Goal: Communication & Community: Answer question/provide support

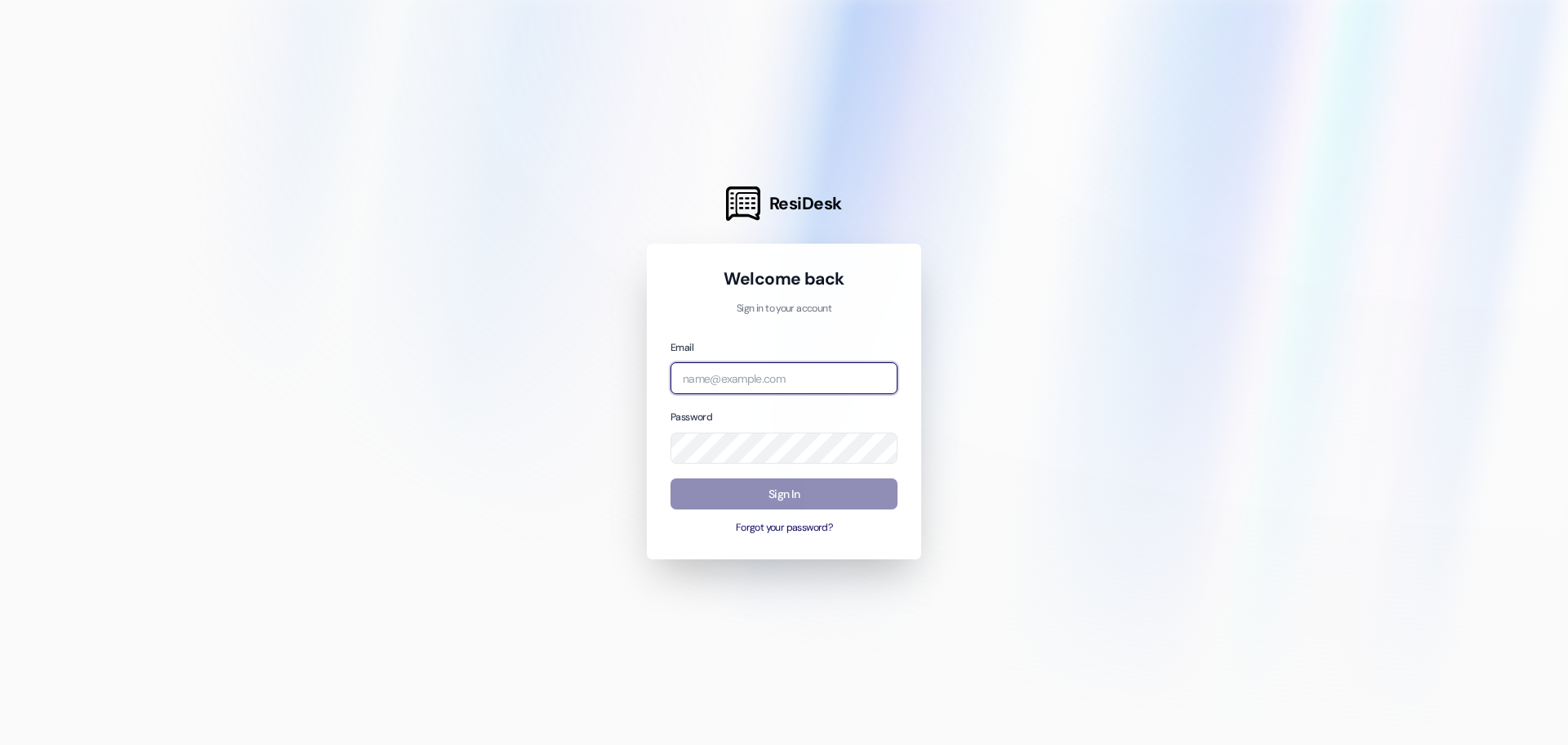
type input "[EMAIL_ADDRESS][DOMAIN_NAME]"
click at [806, 480] on button "Sign In" at bounding box center [784, 494] width 228 height 32
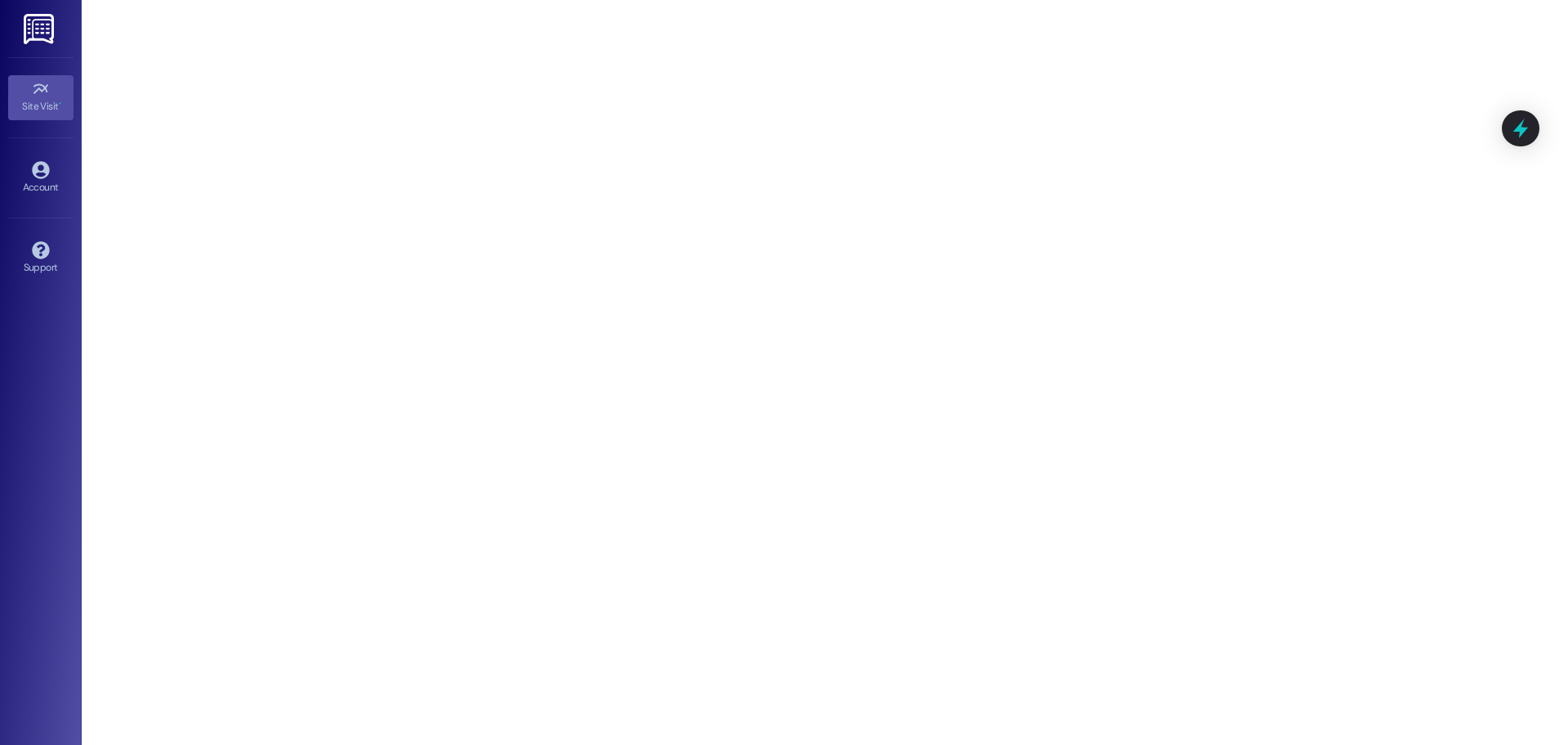
click at [29, 24] on img at bounding box center [41, 29] width 34 height 30
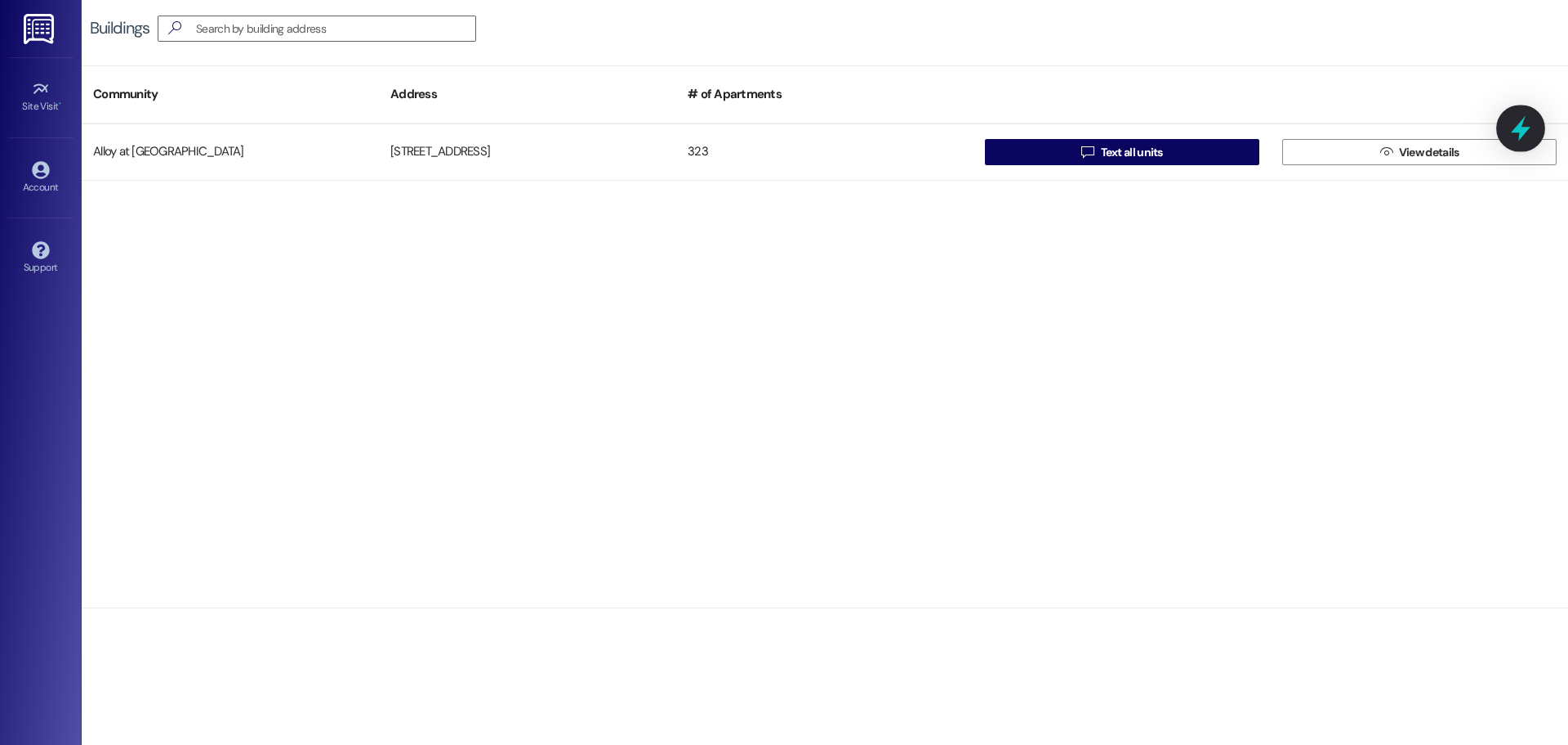
click at [1514, 133] on icon at bounding box center [1521, 129] width 28 height 28
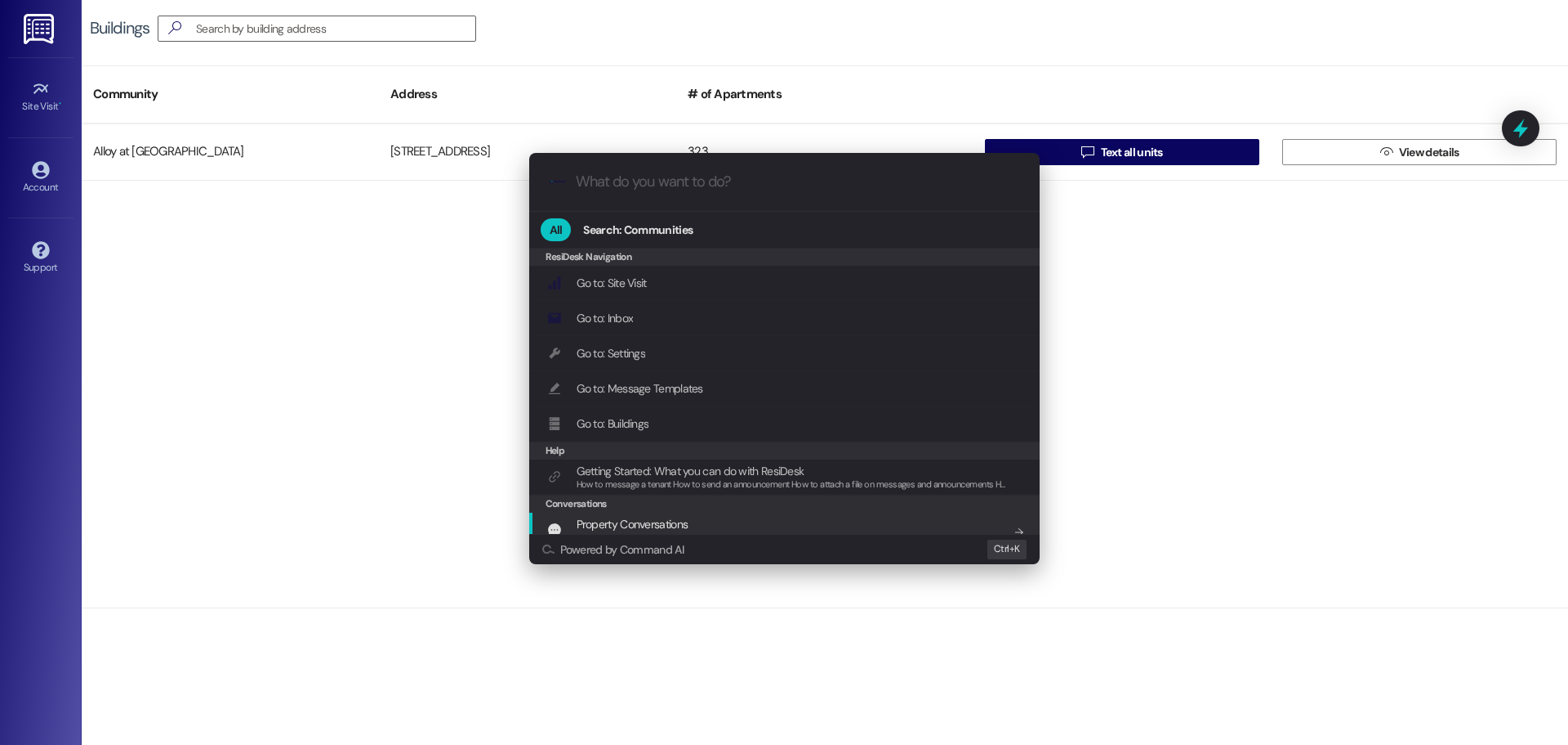
click at [652, 528] on span "Property Conversations" at bounding box center [633, 523] width 112 height 15
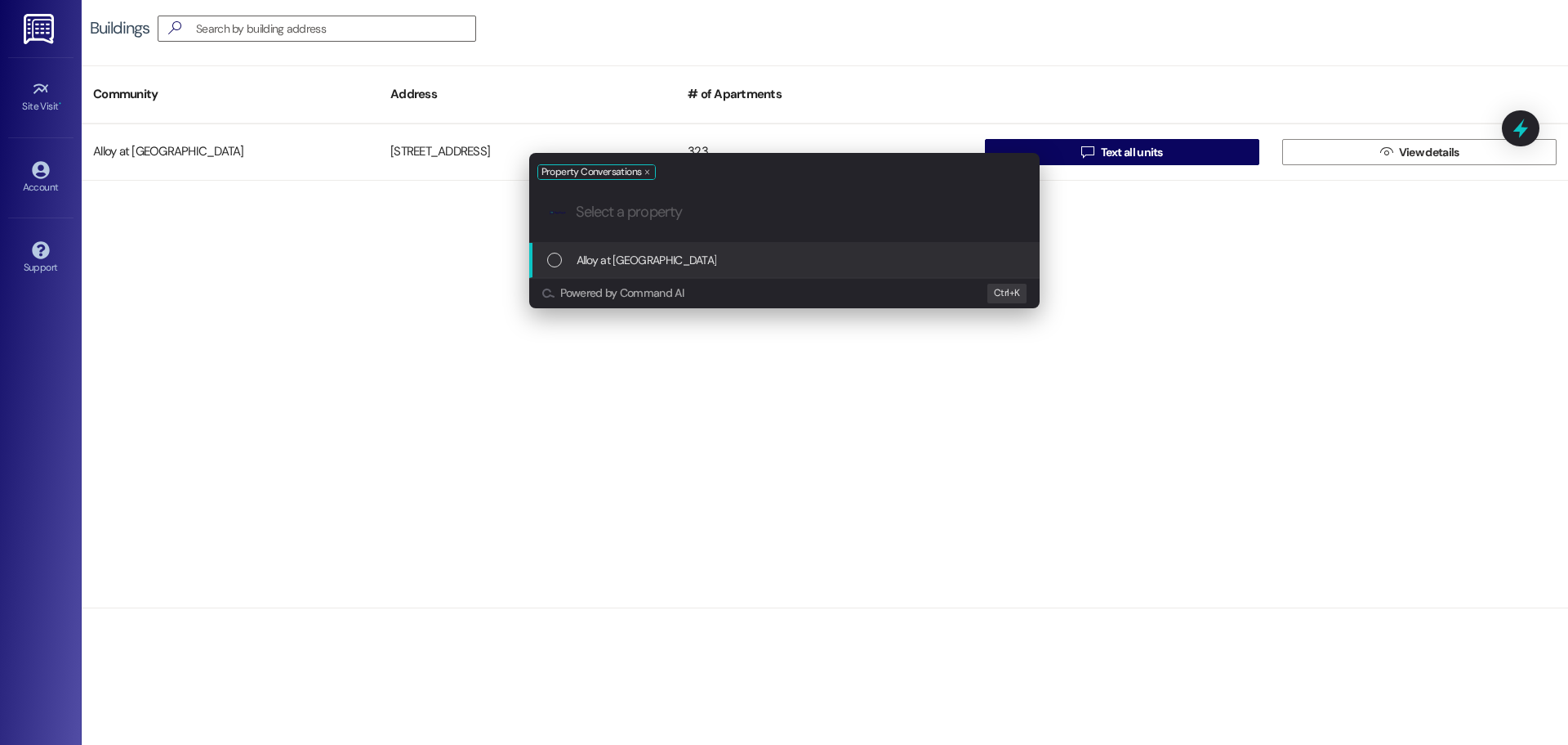
click at [601, 255] on span "Alloy at [GEOGRAPHIC_DATA]" at bounding box center [647, 260] width 141 height 18
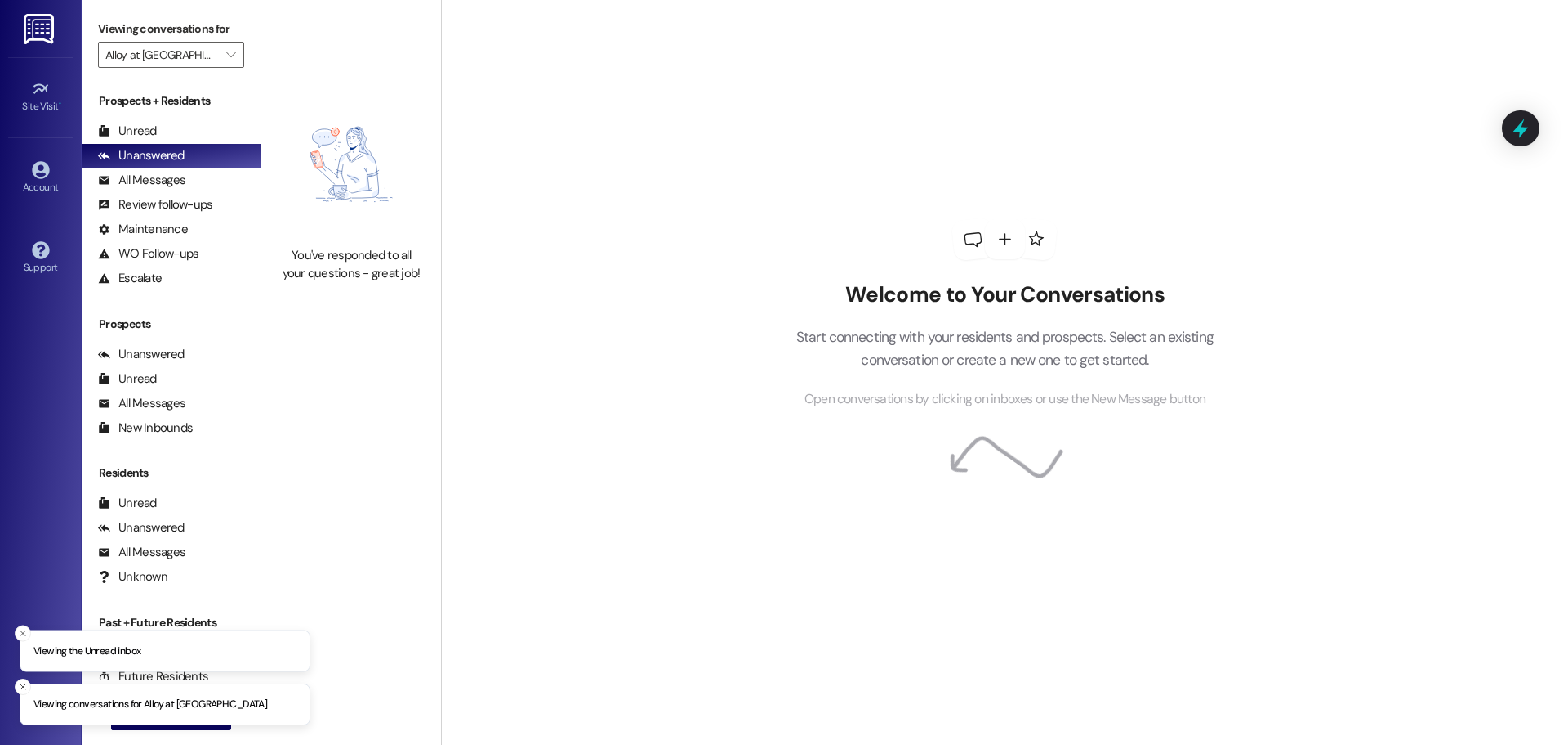
type input "Alloy at [GEOGRAPHIC_DATA]"
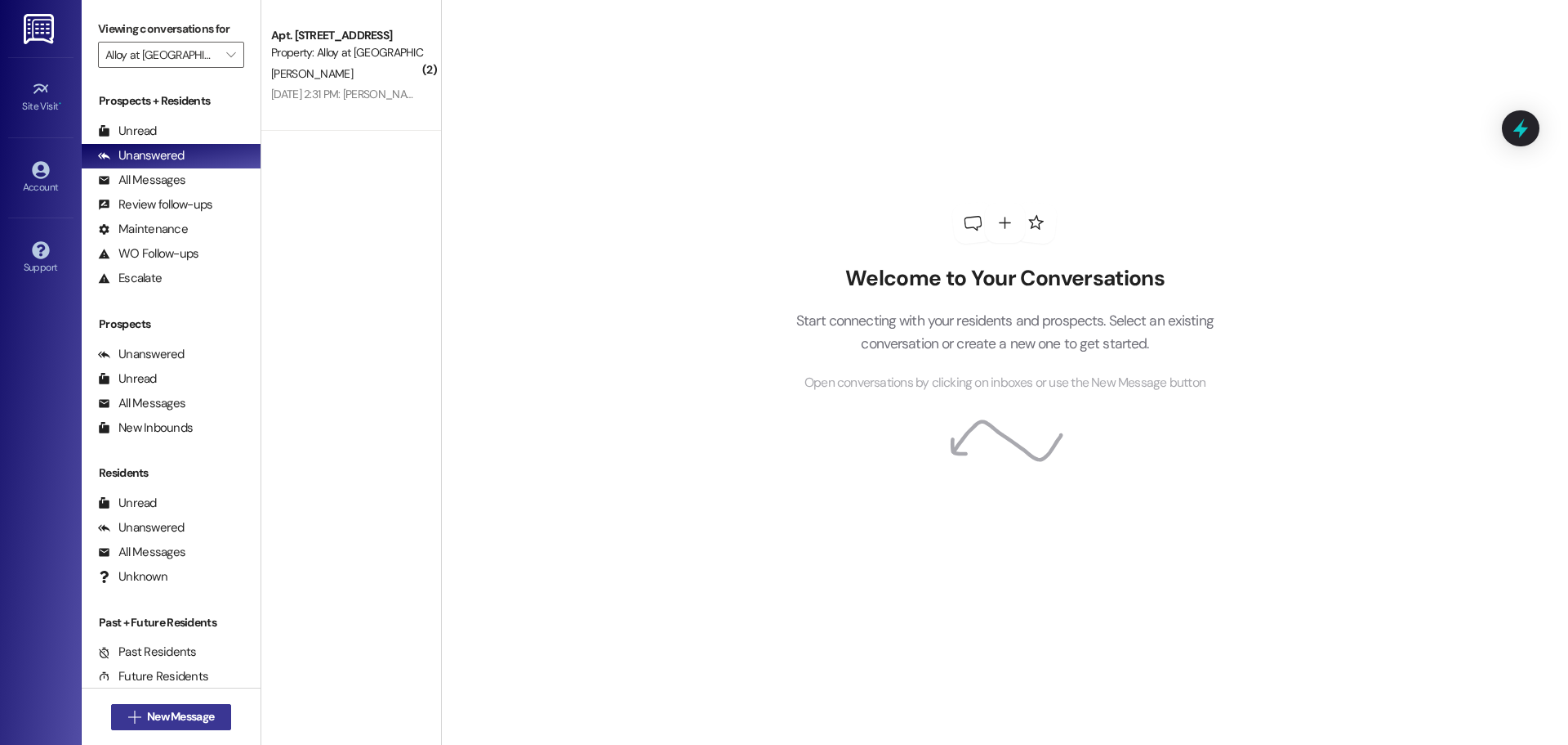
click at [163, 715] on span "New Message" at bounding box center [180, 716] width 67 height 17
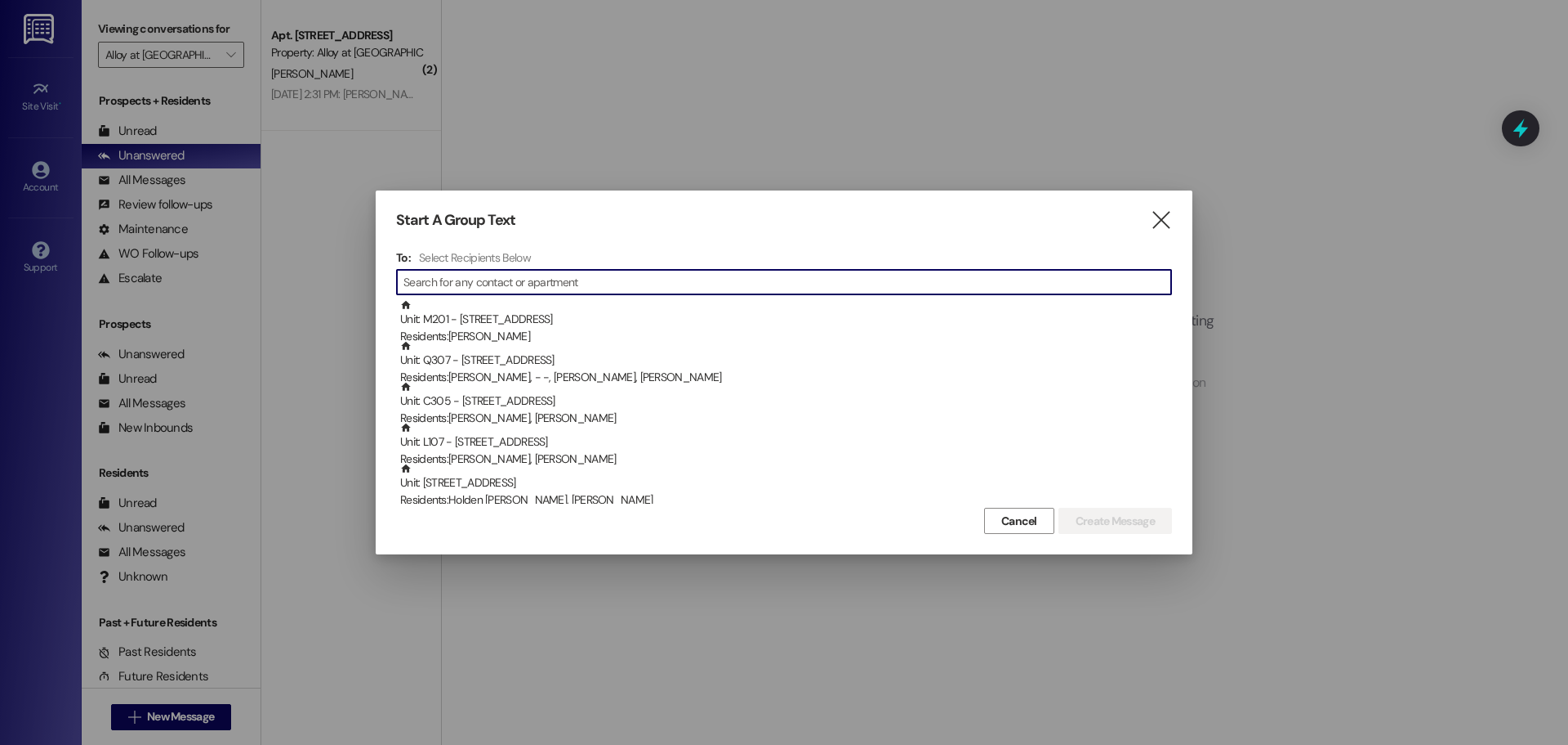
click at [576, 279] on input at bounding box center [786, 282] width 768 height 23
type input "h"
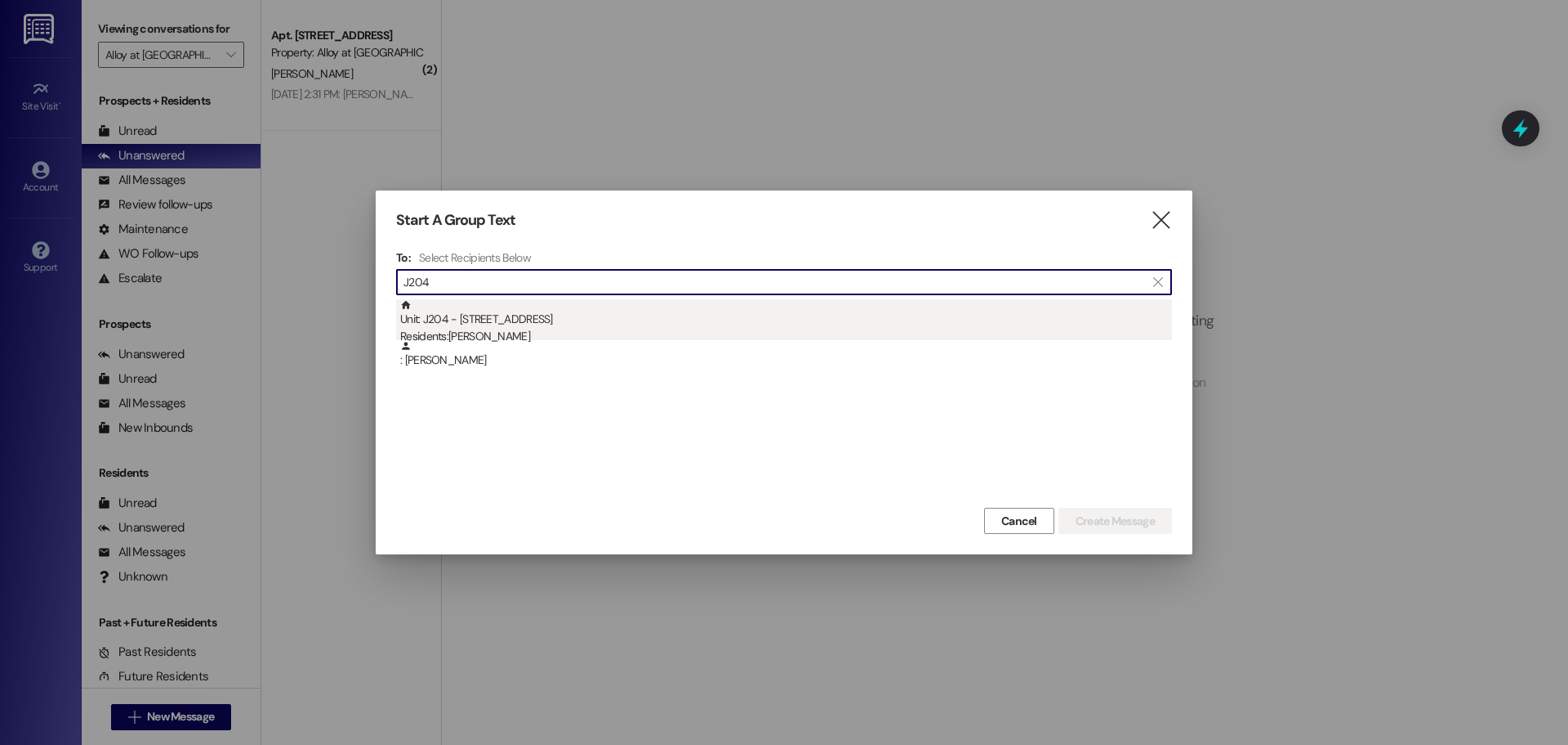
type input "J204"
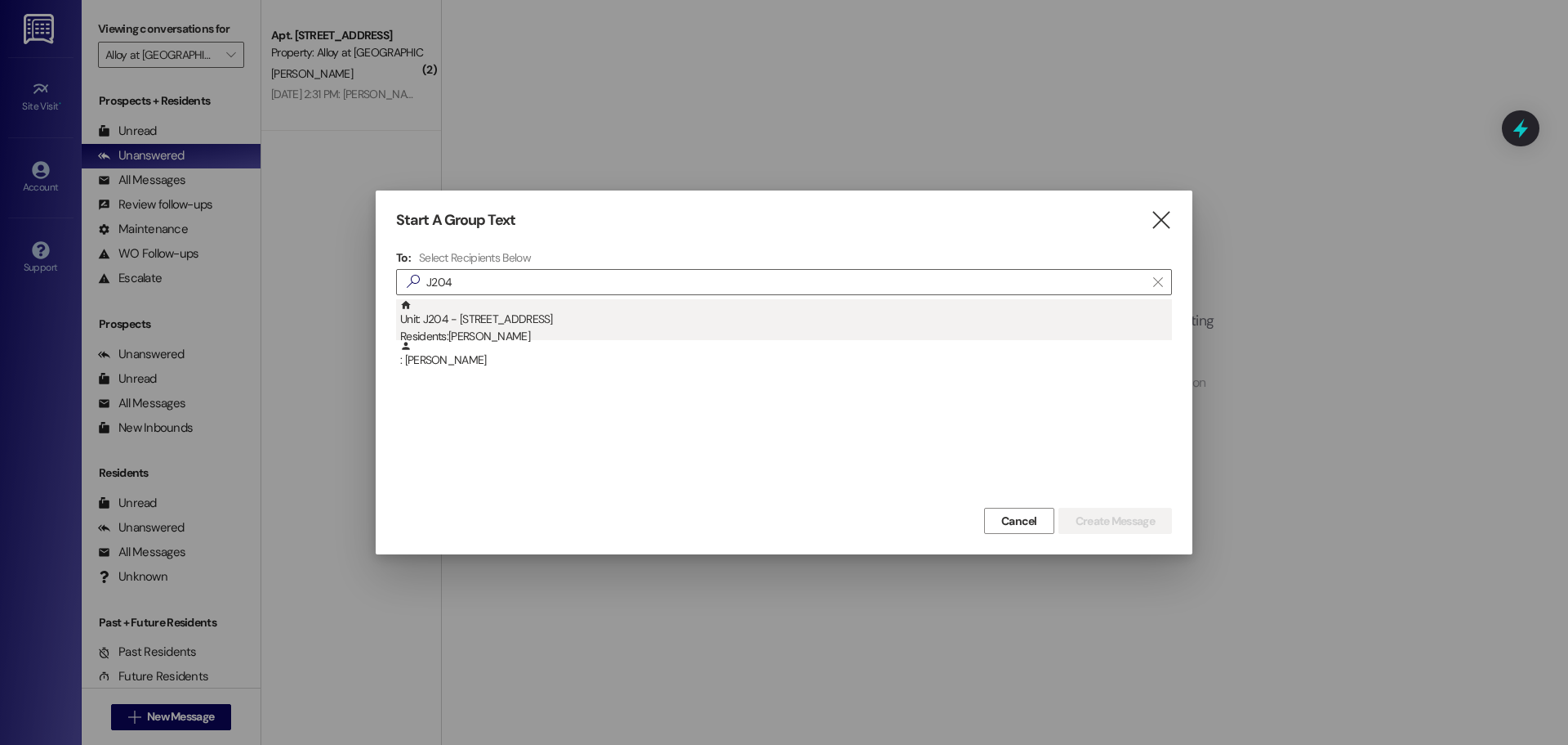
click at [533, 312] on div "Unit: J204 - [STREET_ADDRESS] Residents: [PERSON_NAME]" at bounding box center [785, 323] width 772 height 47
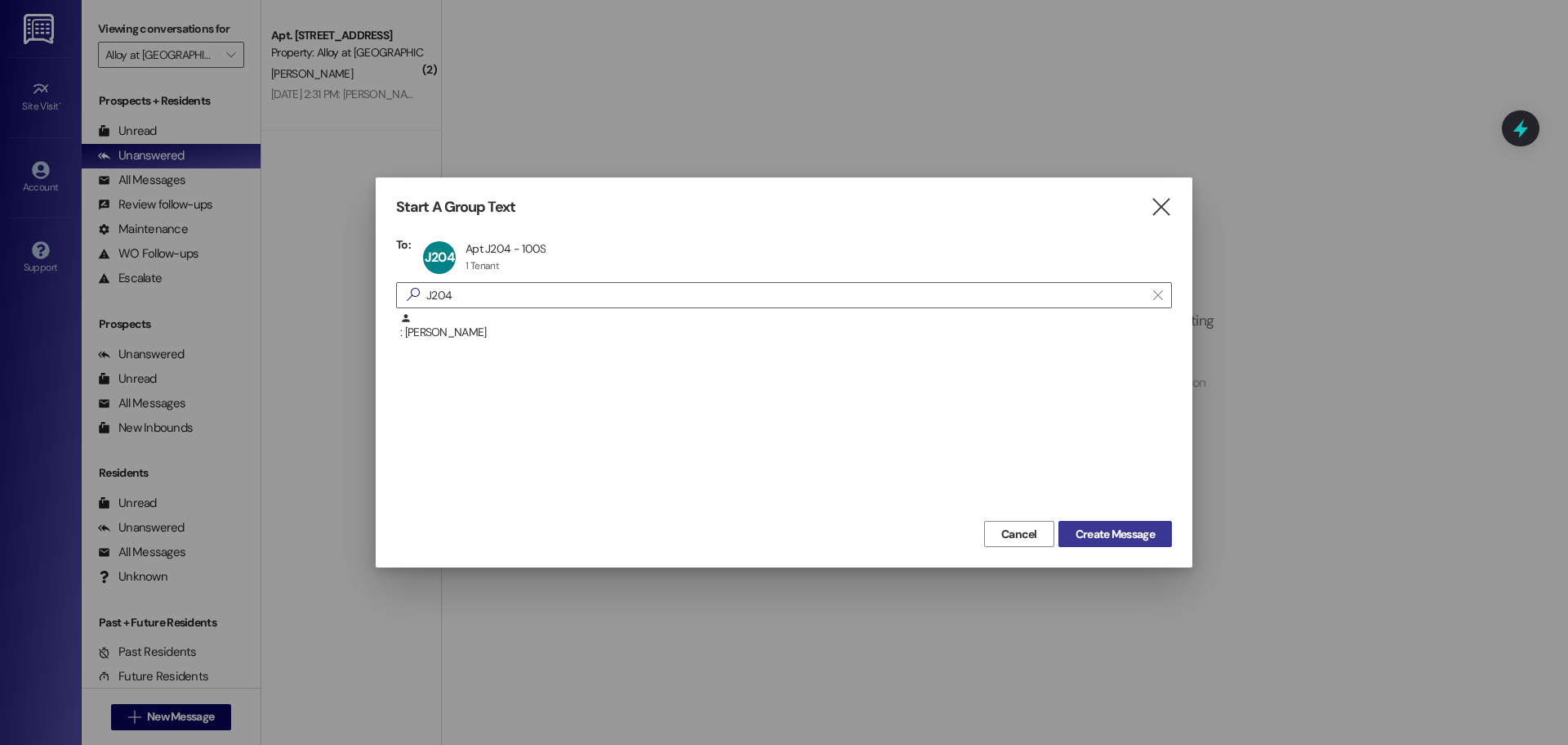
click at [1096, 527] on span "Create Message" at bounding box center [1115, 533] width 79 height 17
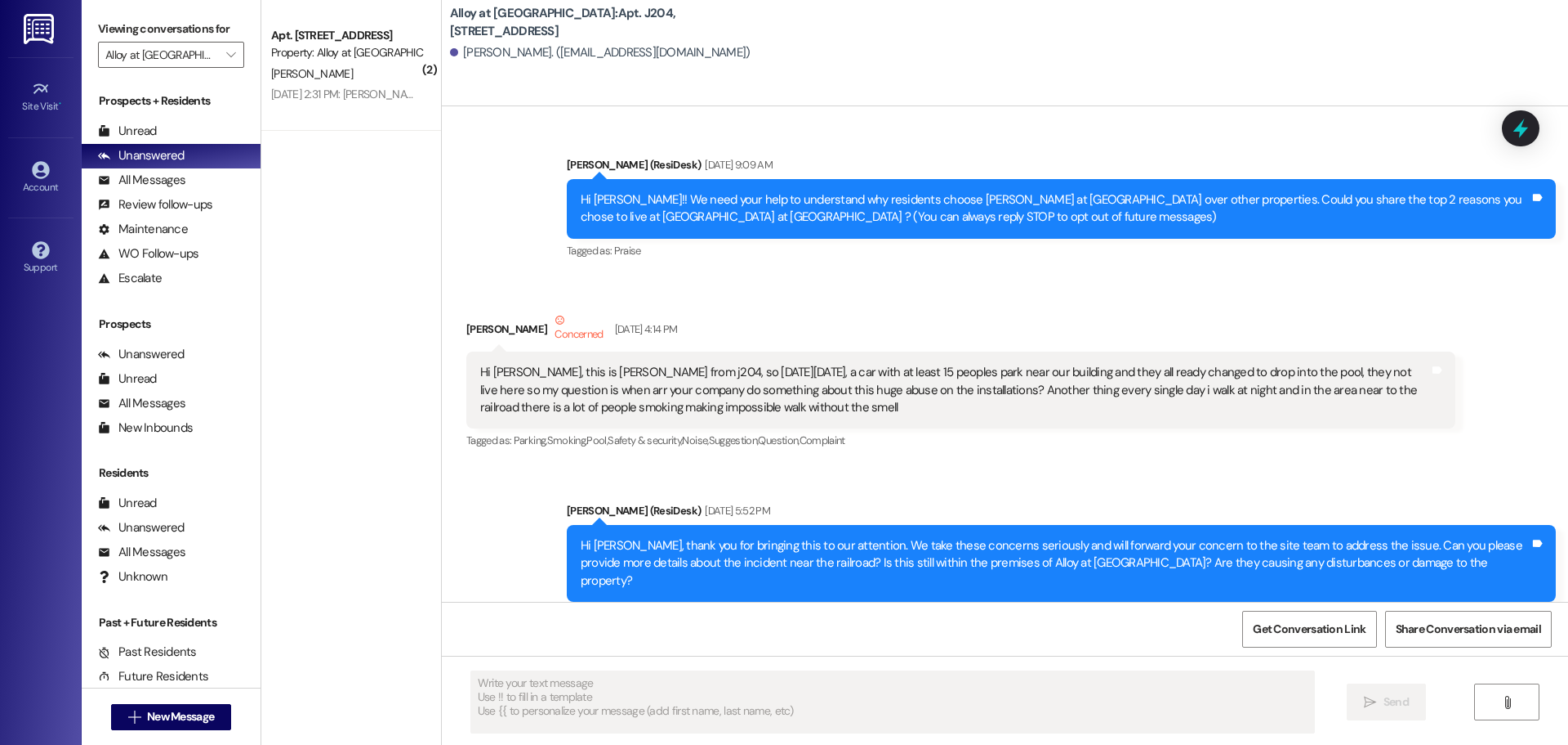
type textarea "Fetching suggested responses. Please feel free to read through the conversation…"
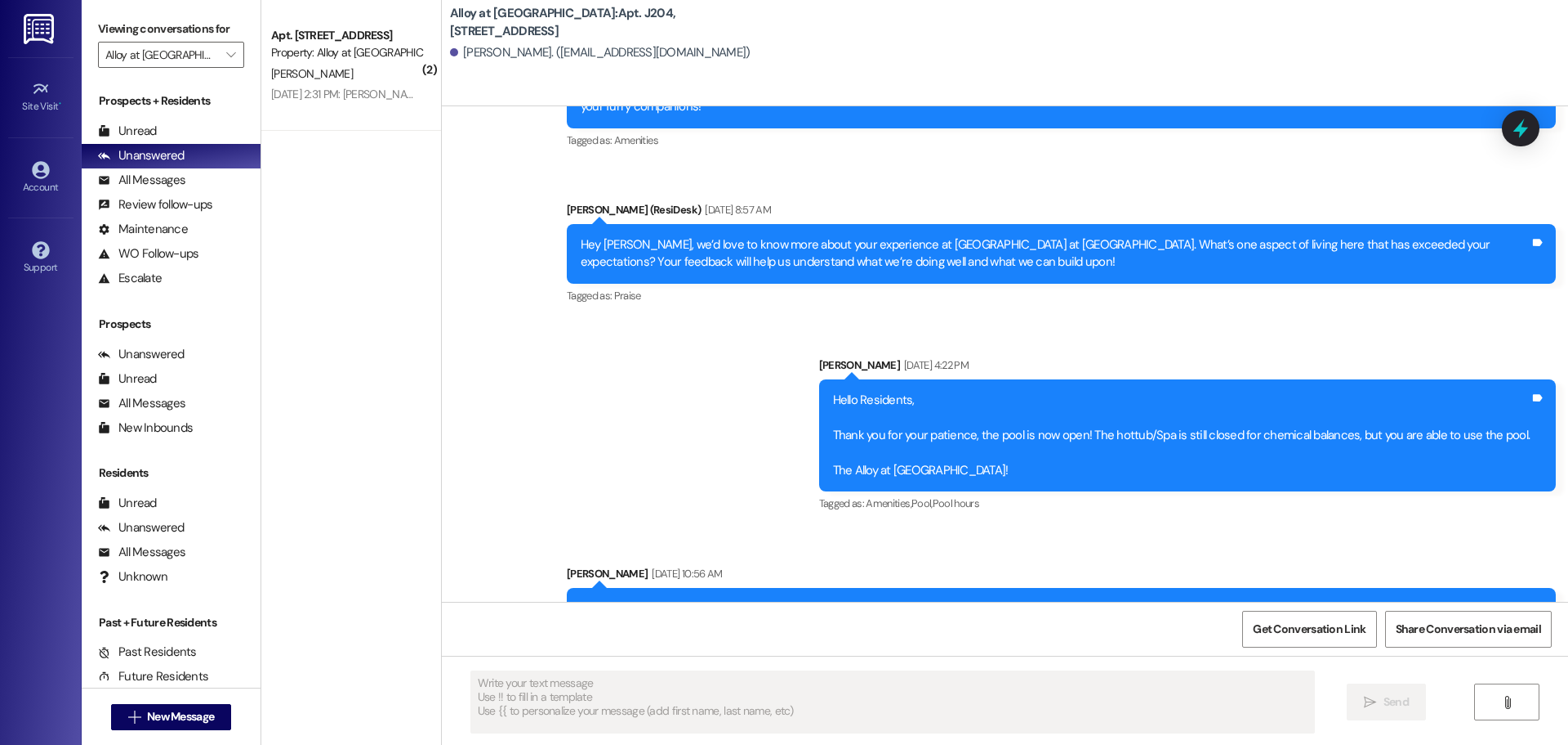
scroll to position [10972, 0]
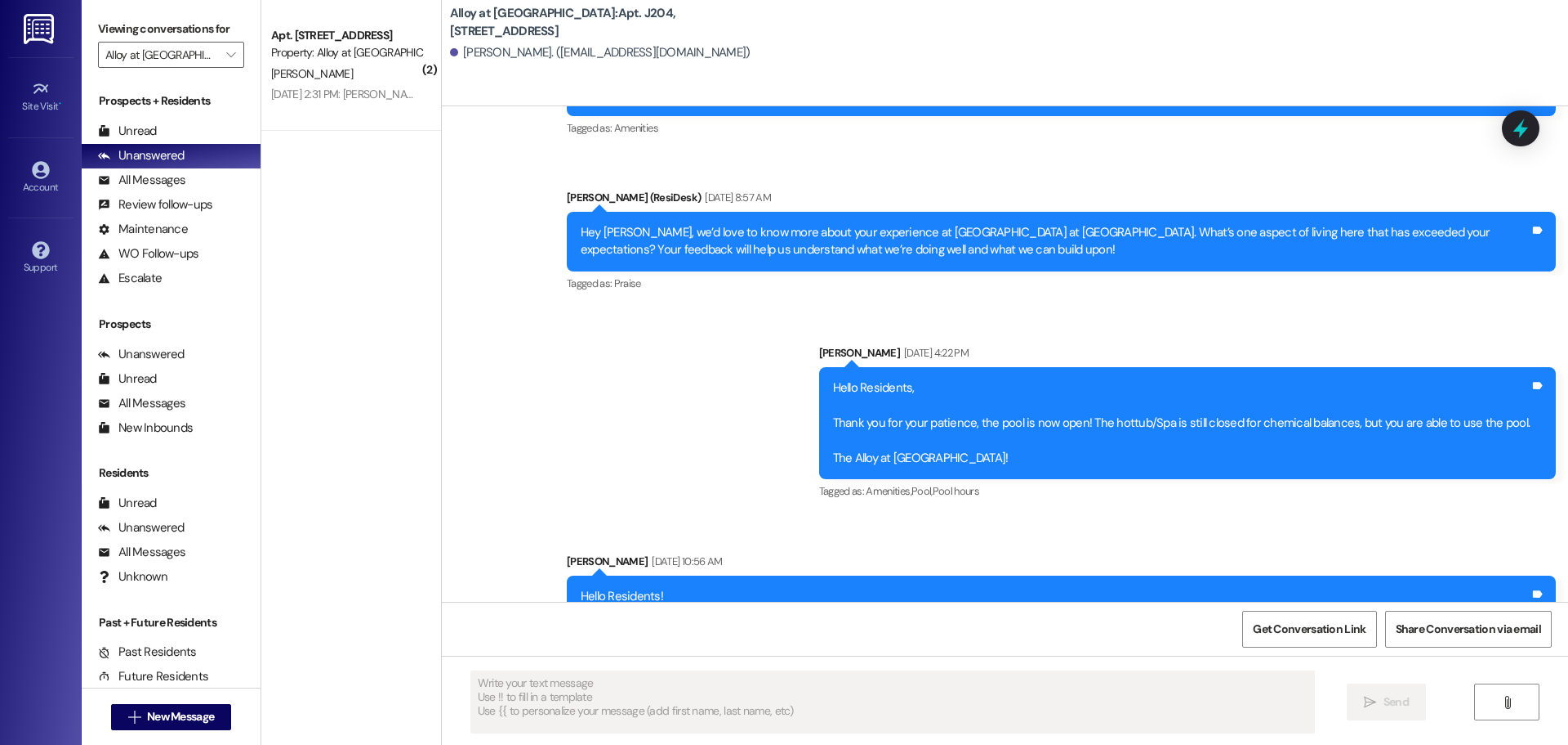
click at [618, 614] on div "Get Conversation Link Share Conversation via email" at bounding box center [1005, 628] width 1127 height 54
click at [1501, 701] on icon "" at bounding box center [1507, 702] width 12 height 13
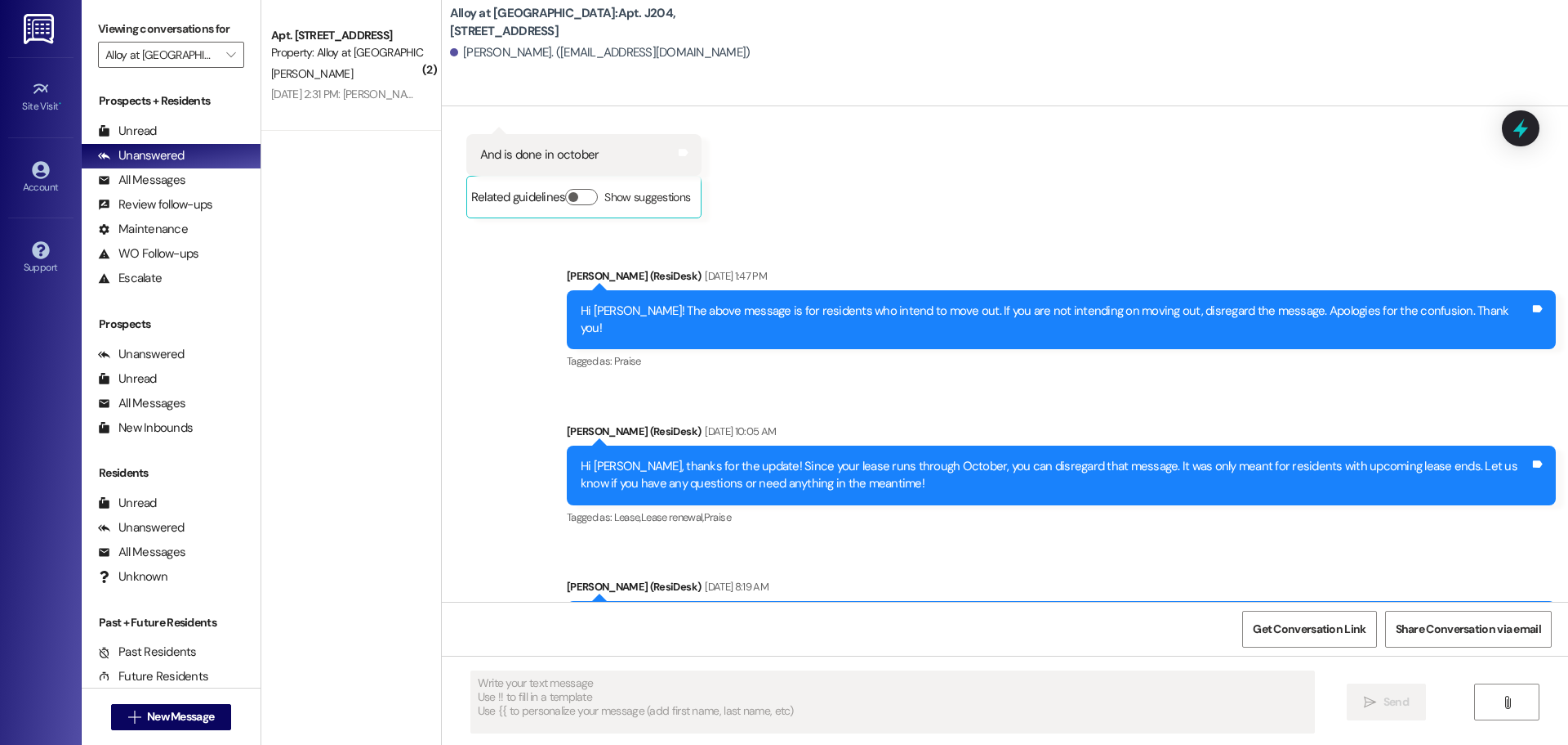
scroll to position [10400, 0]
